Goal: Task Accomplishment & Management: Manage account settings

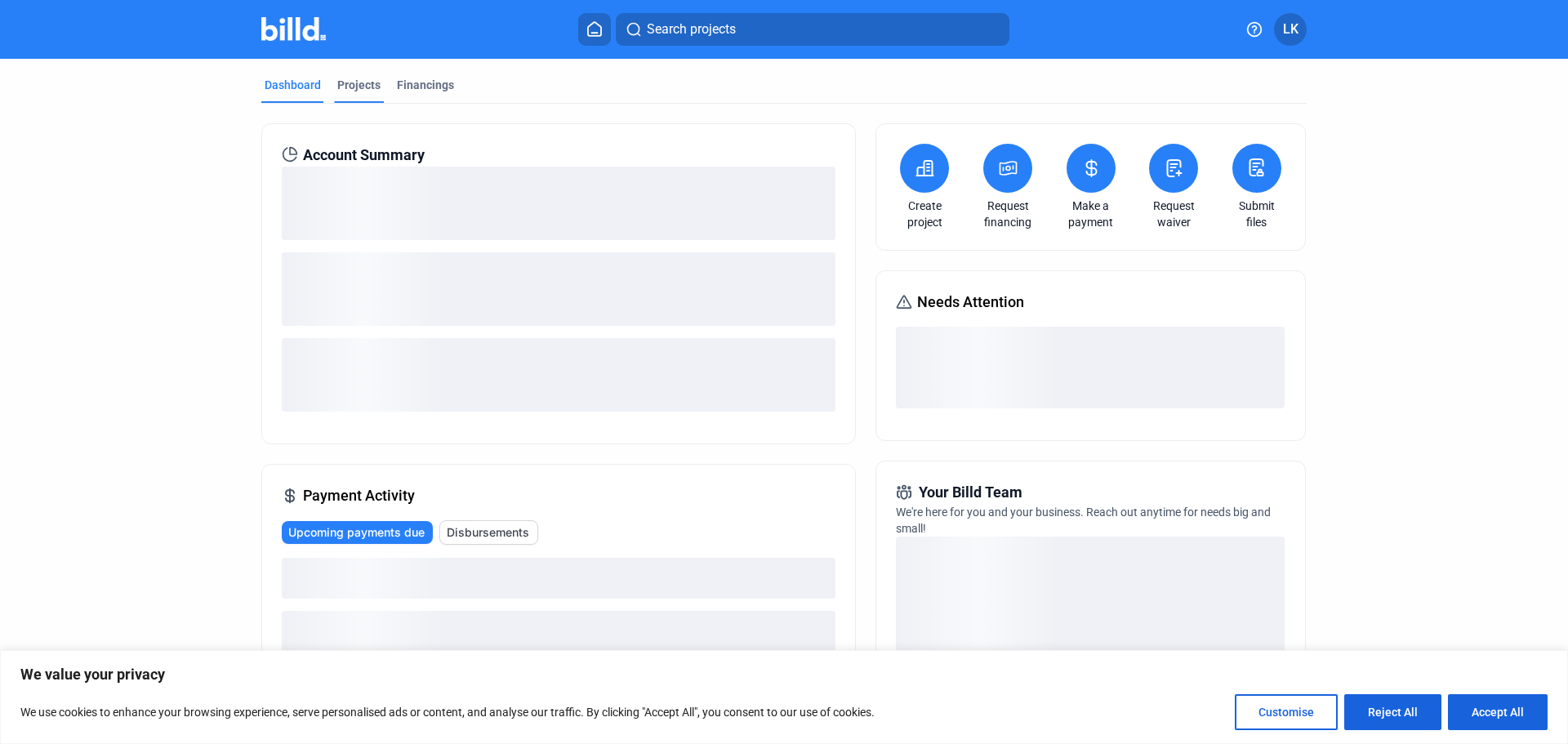
click at [360, 90] on div "Projects" at bounding box center [358, 84] width 43 height 16
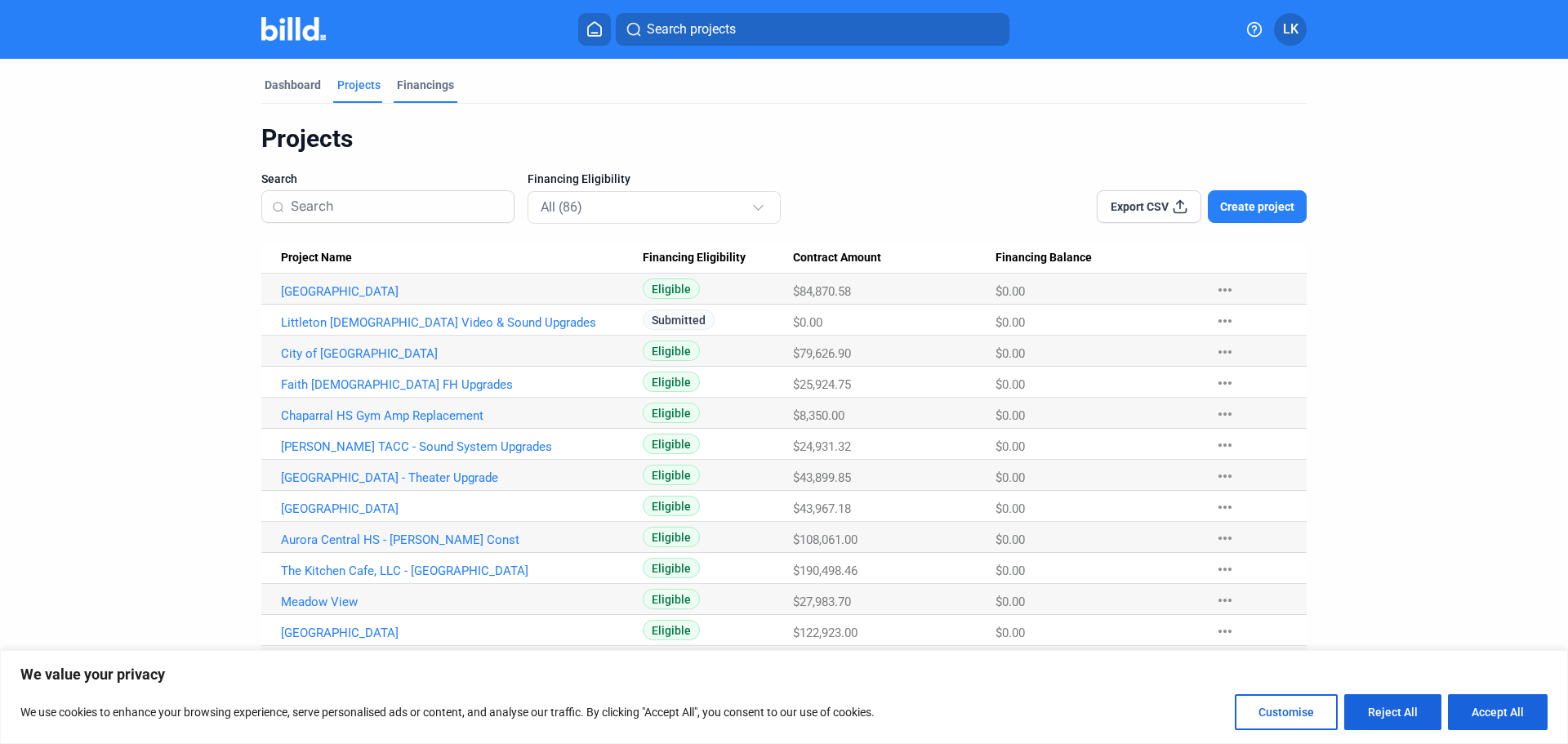
click at [412, 82] on div "Financings" at bounding box center [425, 84] width 57 height 16
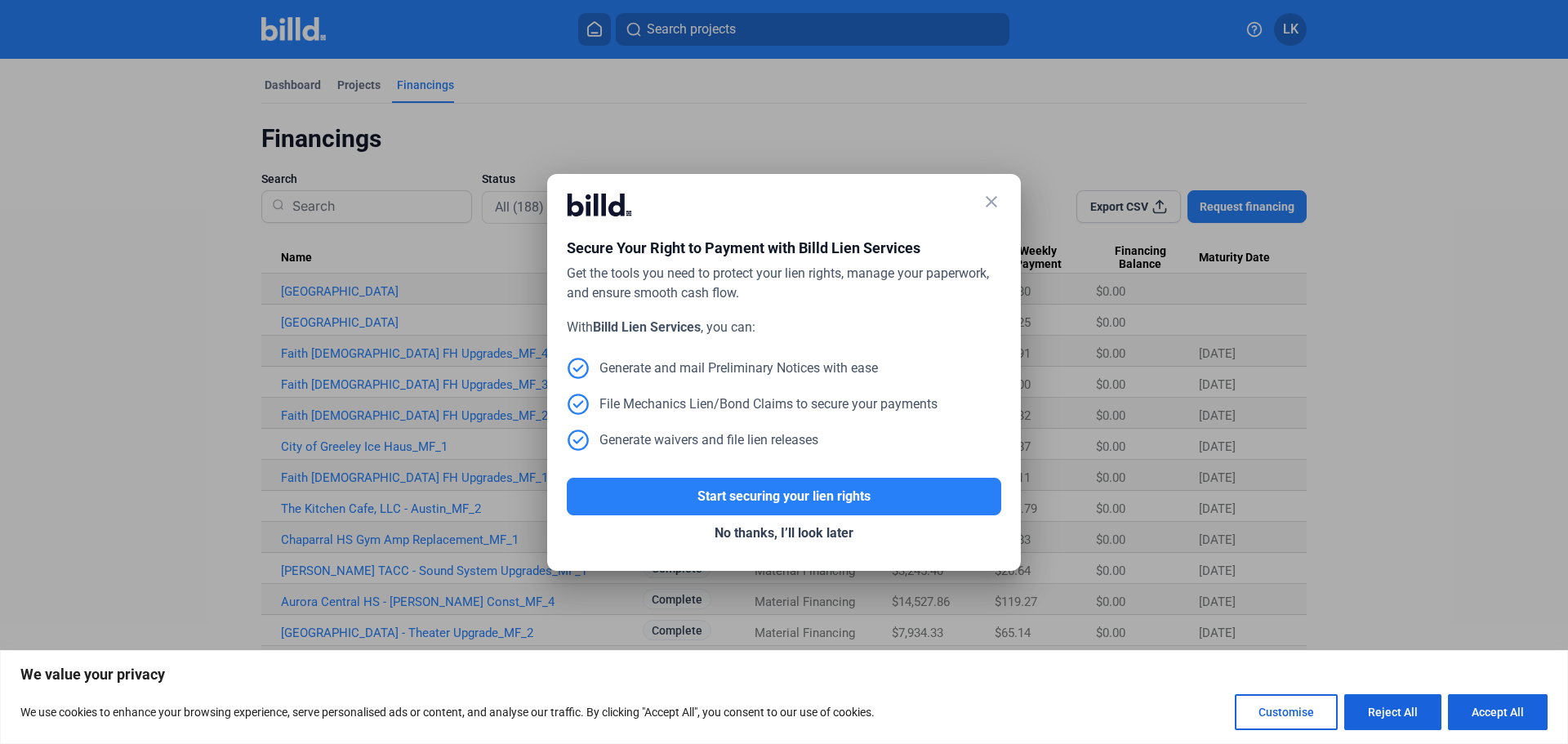
click at [985, 199] on mat-icon "close" at bounding box center [991, 201] width 19 height 19
